Goal: Information Seeking & Learning: Learn about a topic

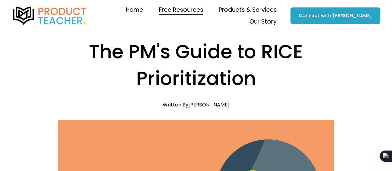
click at [0, 0] on span "Newsletter" at bounding box center [0, 0] width 0 height 0
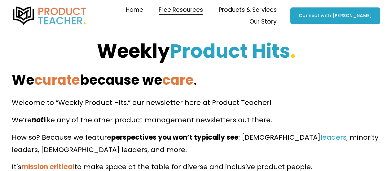
click at [159, 12] on span "Free Resources" at bounding box center [181, 10] width 44 height 11
click at [0, 0] on span "Blog" at bounding box center [0, 0] width 0 height 0
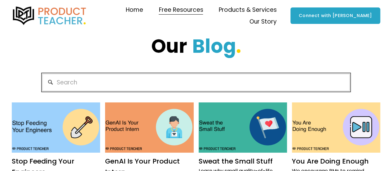
click at [81, 83] on input "Search" at bounding box center [195, 82] width 307 height 17
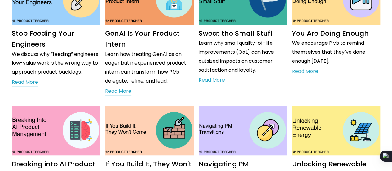
scroll to position [190, 0]
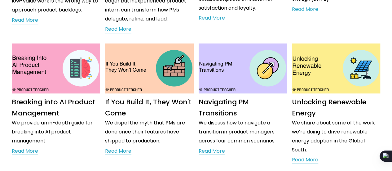
click at [171, 101] on link "If You Build It, They Won't Come" at bounding box center [148, 107] width 87 height 20
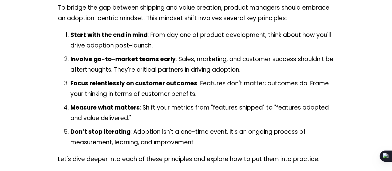
scroll to position [806, 0]
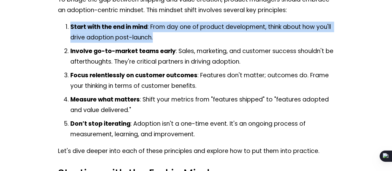
drag, startPoint x: 156, startPoint y: 39, endPoint x: 69, endPoint y: 23, distance: 88.3
click at [70, 23] on p "Start with the end in mind : From day one of product development, think about h…" at bounding box center [202, 32] width 264 height 21
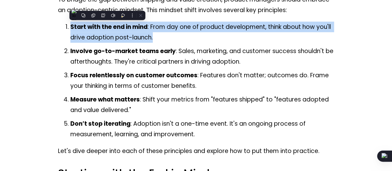
click at [65, 16] on div at bounding box center [65, 16] width 0 height 0
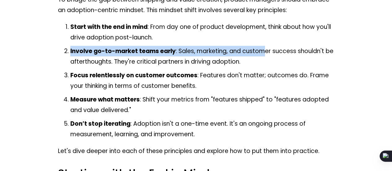
drag, startPoint x: 263, startPoint y: 58, endPoint x: 67, endPoint y: 52, distance: 195.5
click at [70, 52] on p "Involve go-to-market teams early : Sales, marketing, and customer success shoul…" at bounding box center [202, 56] width 264 height 21
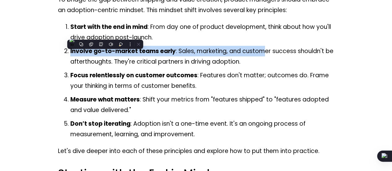
click at [245, 56] on p "Involve go-to-market teams early : Sales, marketing, and customer success shoul…" at bounding box center [202, 56] width 264 height 21
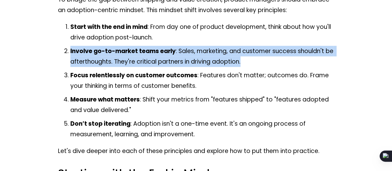
drag, startPoint x: 265, startPoint y: 65, endPoint x: 67, endPoint y: 49, distance: 198.5
click at [70, 49] on p "Involve go-to-market teams early : Sales, marketing, and customer success shoul…" at bounding box center [202, 56] width 264 height 21
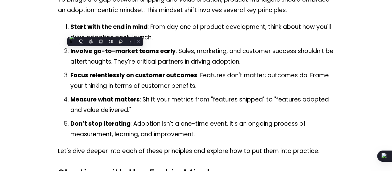
click at [183, 33] on p "Start with the end in mind : From day one of product development, think about h…" at bounding box center [202, 32] width 264 height 21
